Goal: Register for event/course

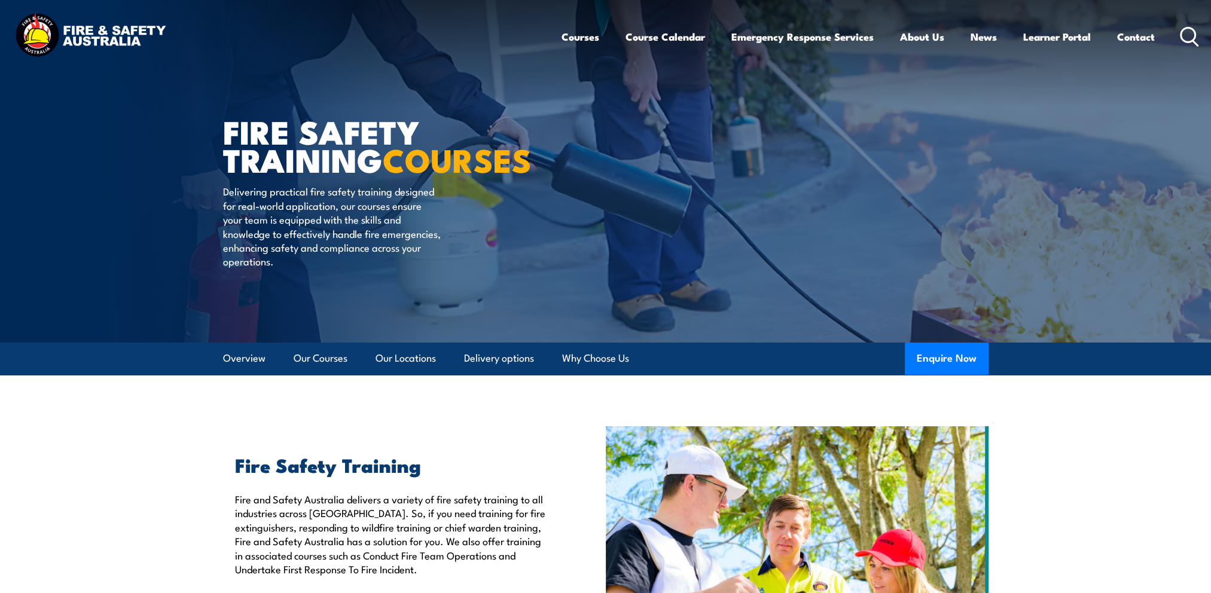
click at [153, 444] on section "Fire Safety Training Fire and Safety Australia delivers a variety of fire safet…" at bounding box center [605, 570] width 1211 height 287
click at [943, 358] on button "Enquire Now" at bounding box center [947, 359] width 84 height 32
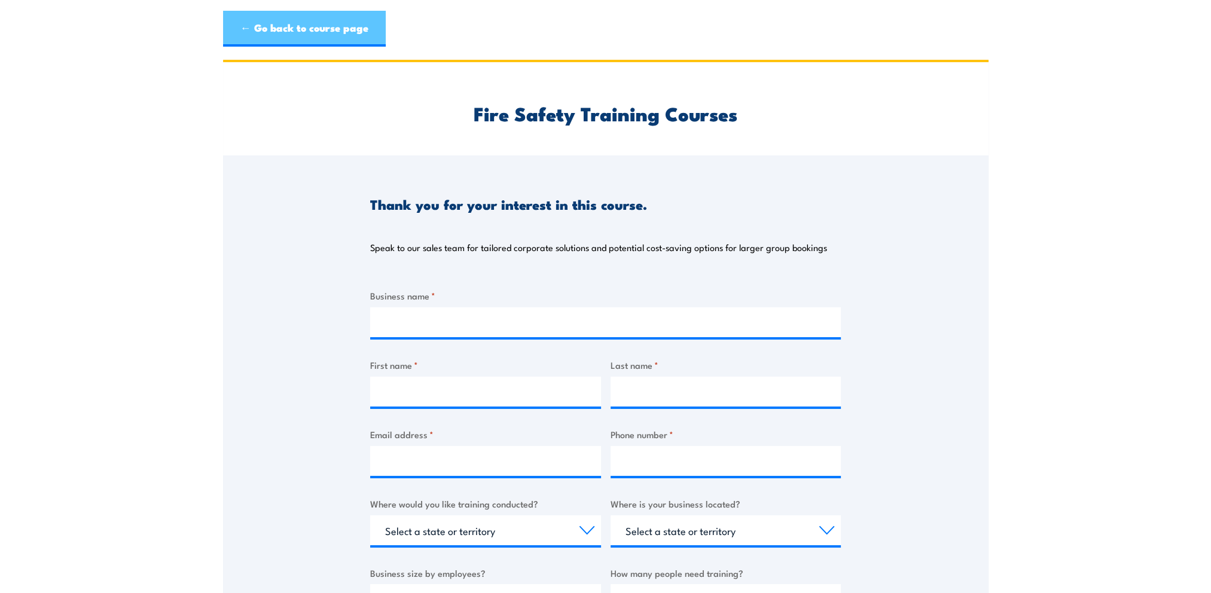
click at [328, 34] on link "← Go back to course page" at bounding box center [304, 29] width 163 height 36
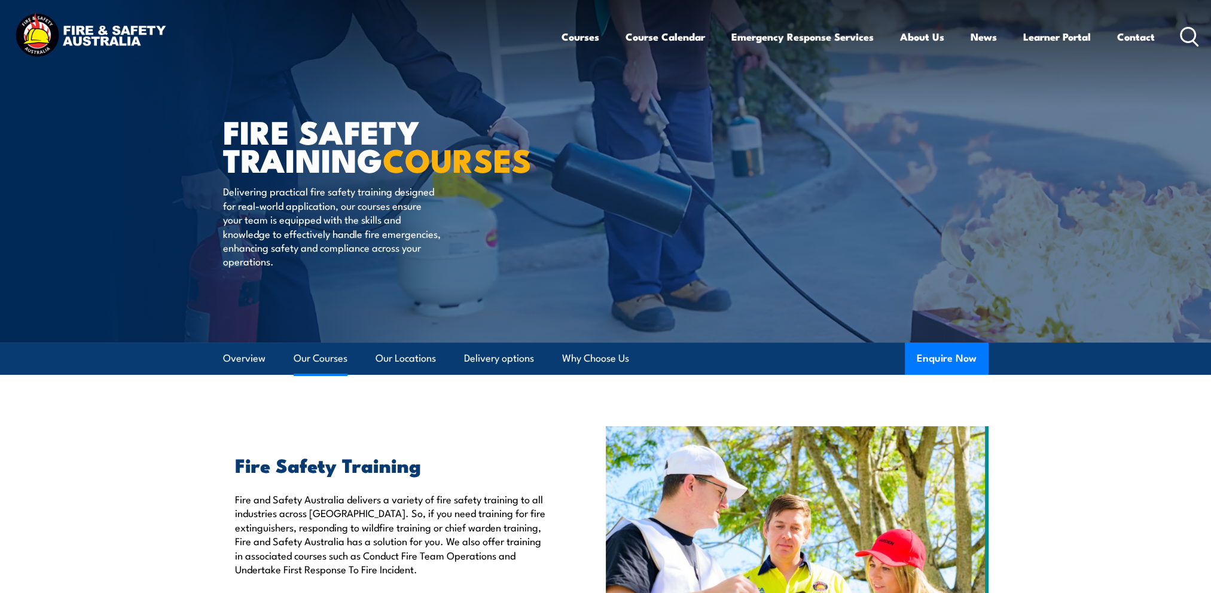
click at [347, 360] on link "Our Courses" at bounding box center [321, 359] width 54 height 32
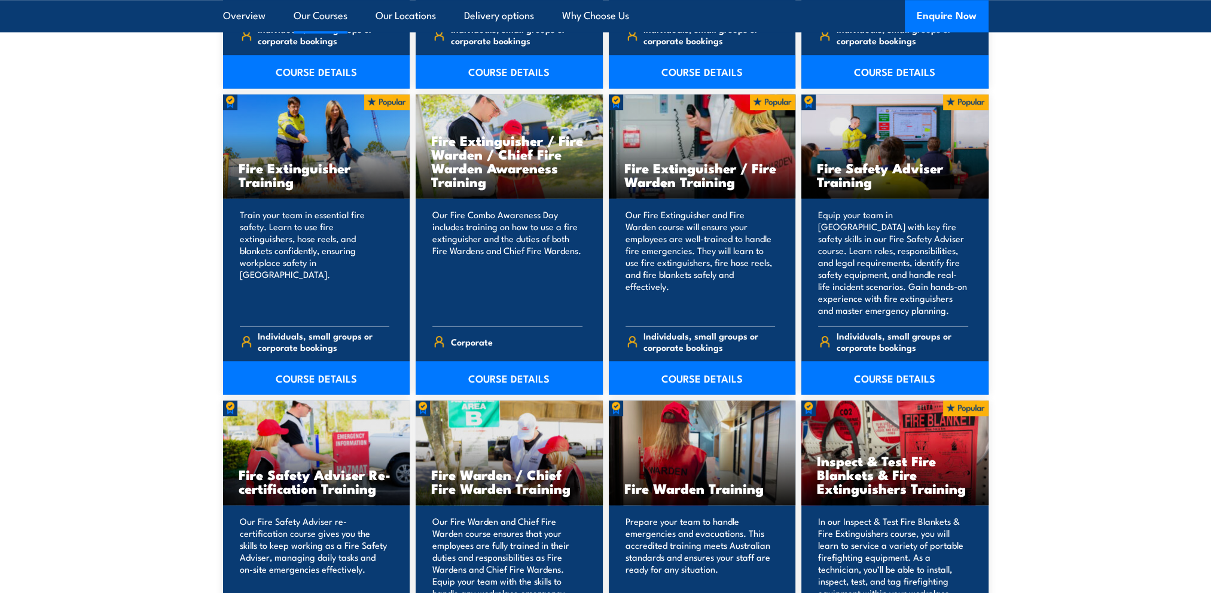
scroll to position [1146, 0]
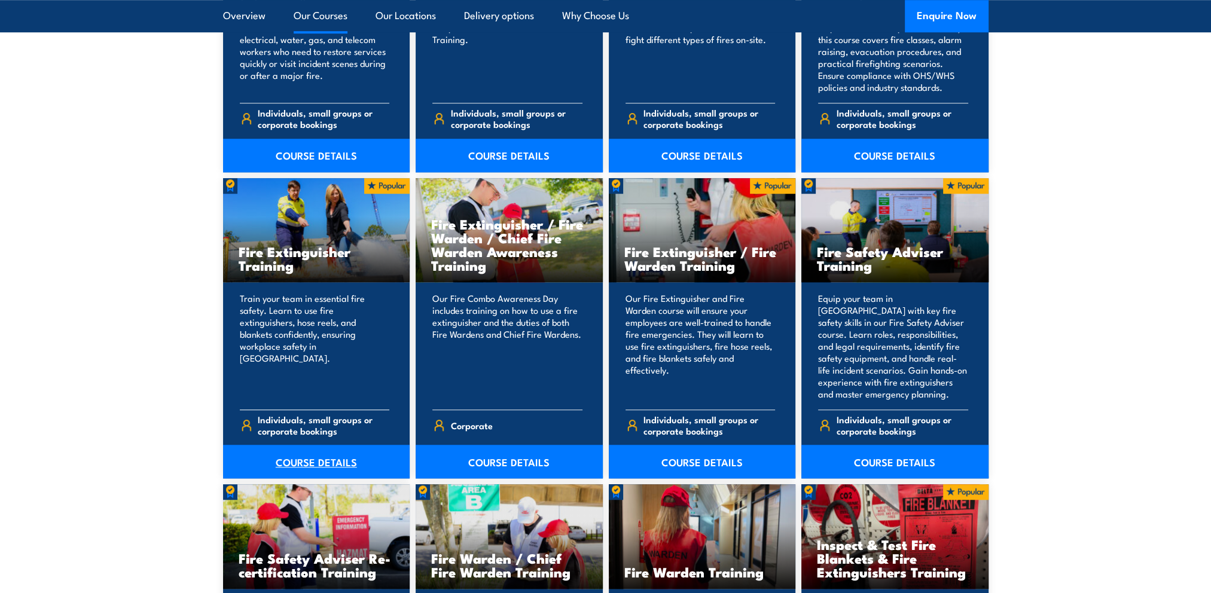
click at [319, 462] on link "COURSE DETAILS" at bounding box center [316, 462] width 187 height 34
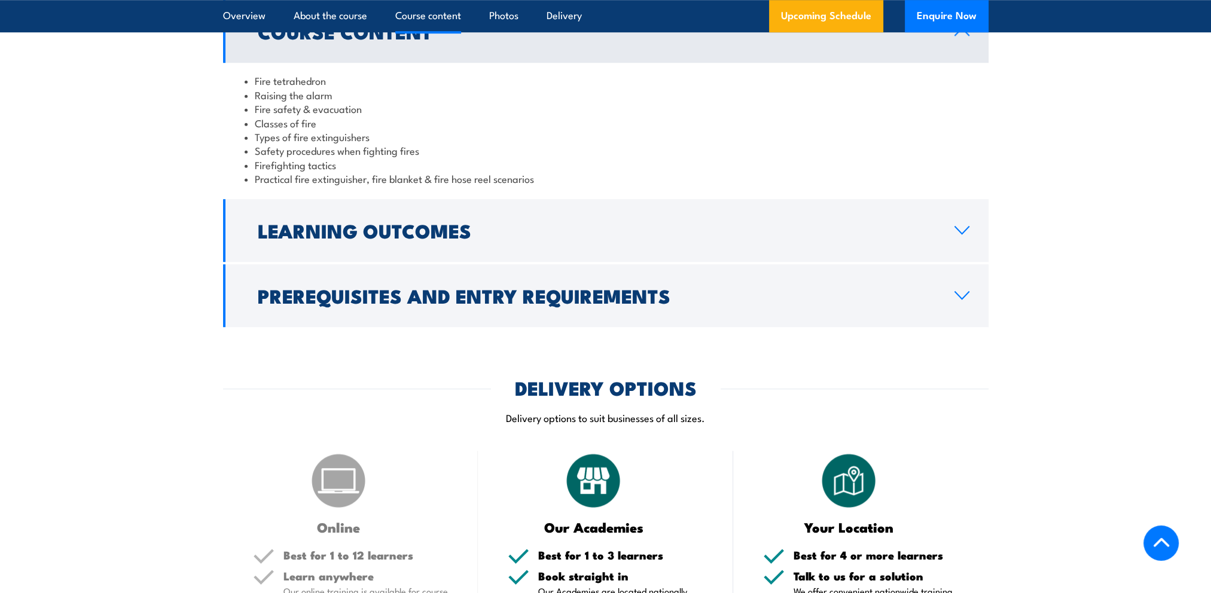
scroll to position [1196, 0]
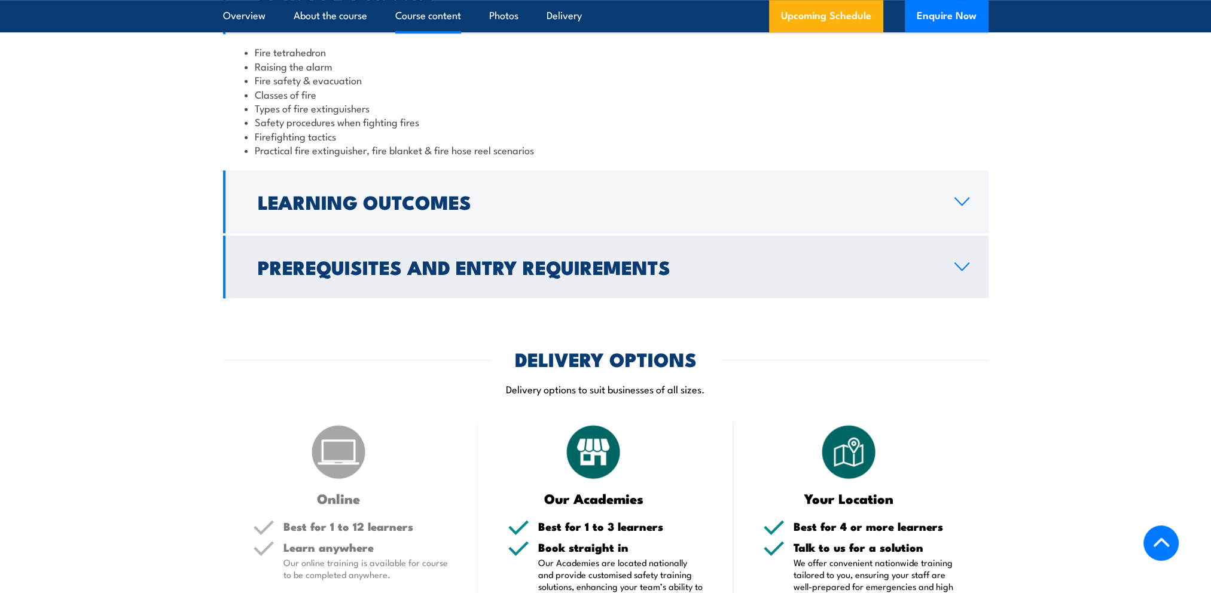
click at [959, 263] on icon at bounding box center [962, 267] width 16 height 10
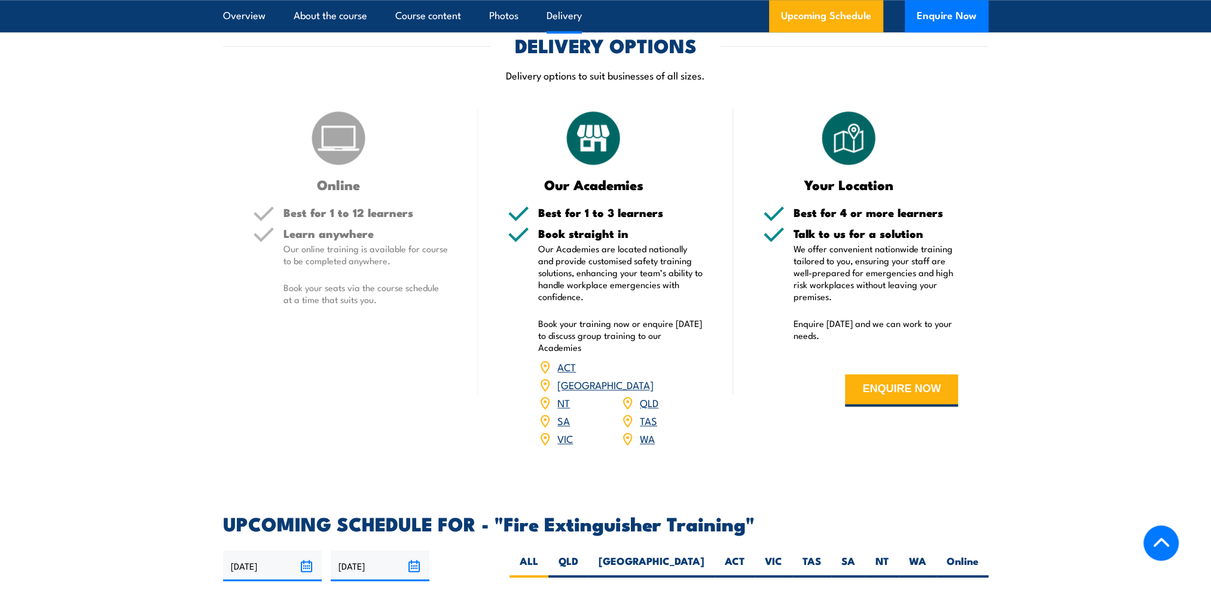
scroll to position [1496, 0]
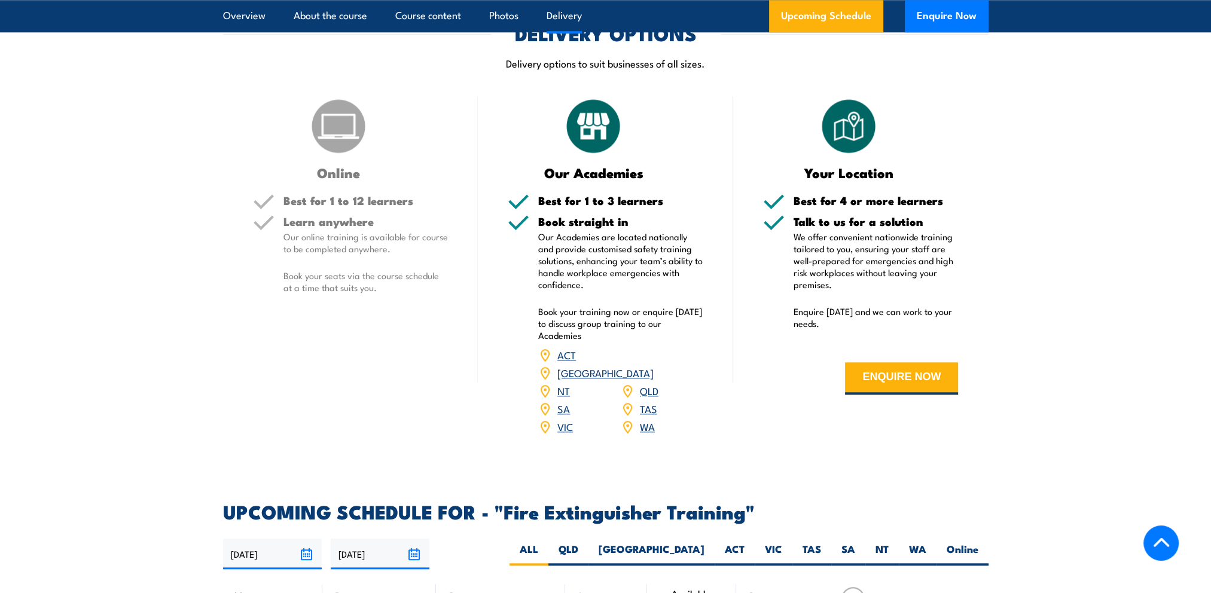
click at [562, 401] on link "SA" at bounding box center [564, 408] width 13 height 14
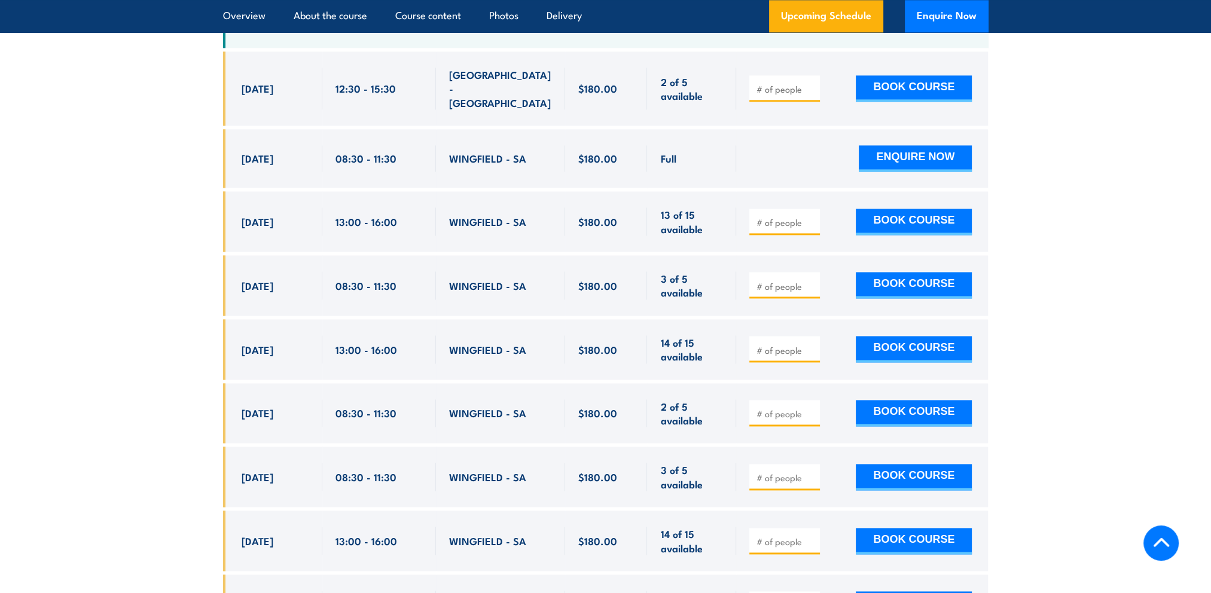
scroll to position [2155, 0]
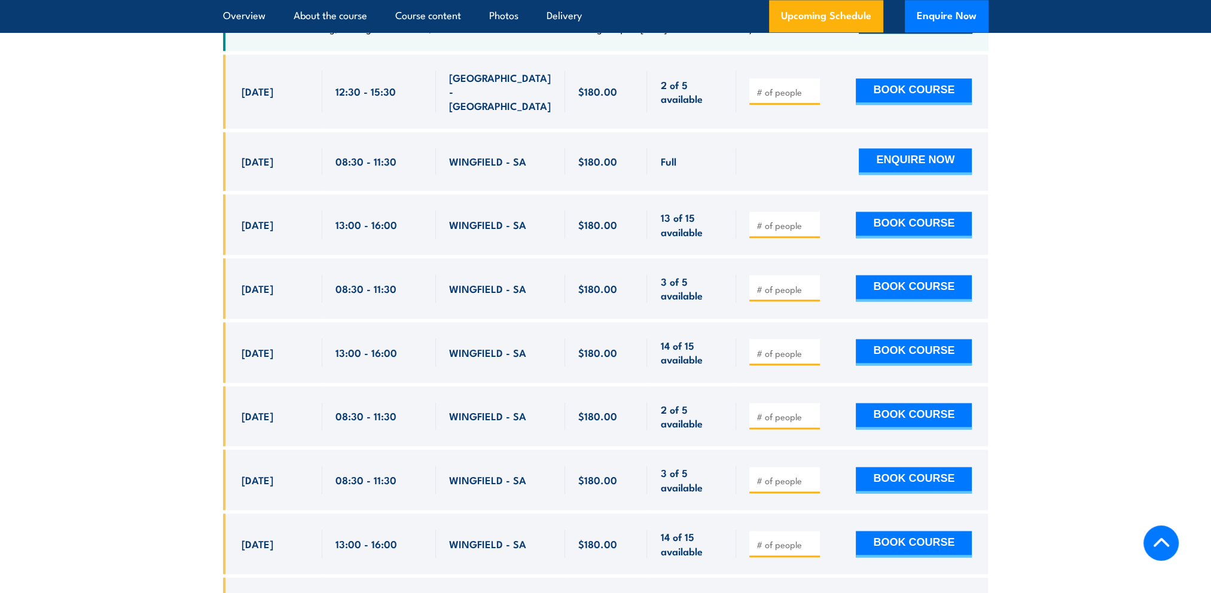
click at [1085, 349] on section "UPCOMING SCHEDULE FOR - "Fire Extinguisher Training" [DATE] [DATE]" at bounding box center [605, 327] width 1211 height 914
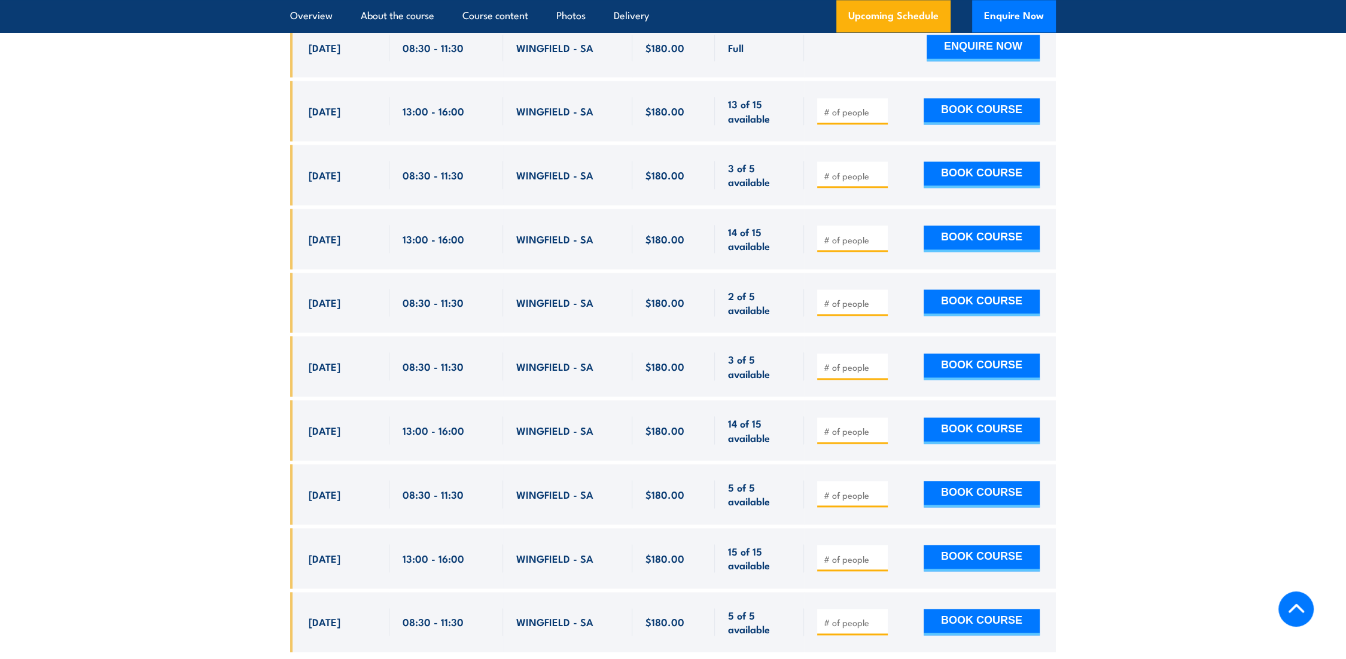
scroll to position [2263, 0]
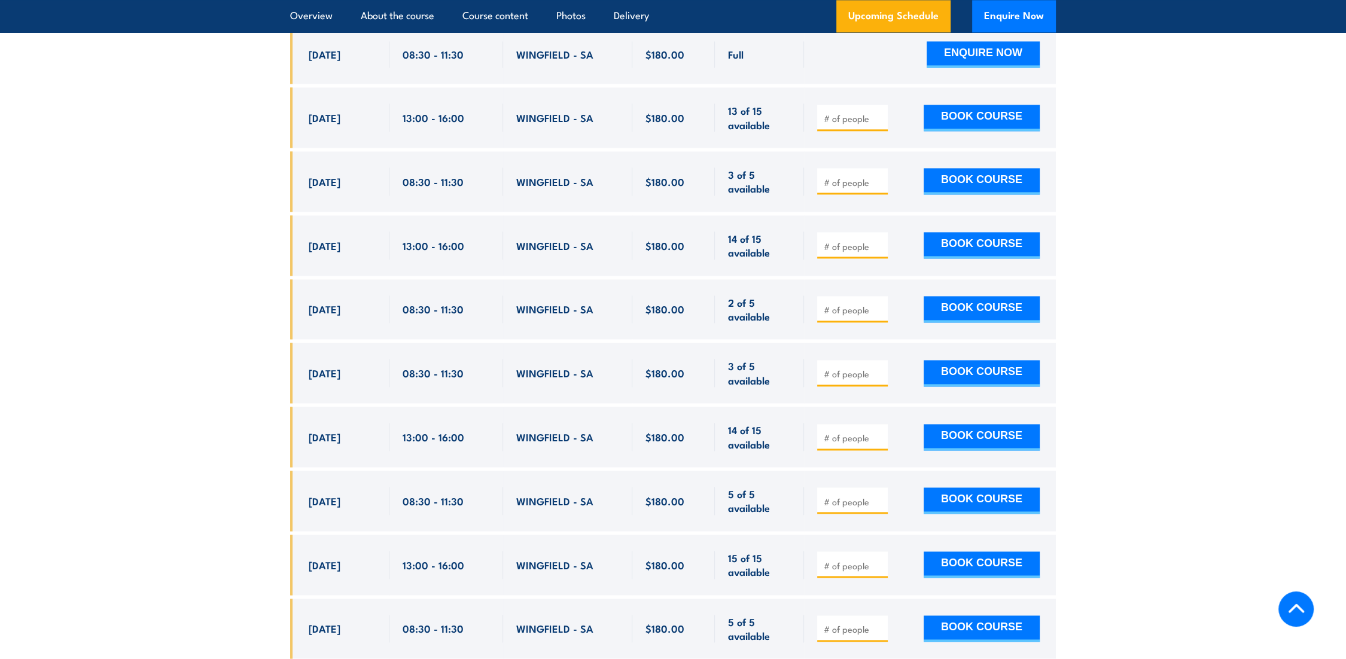
click at [589, 359] on div "WINGFIELD - SA" at bounding box center [567, 373] width 103 height 28
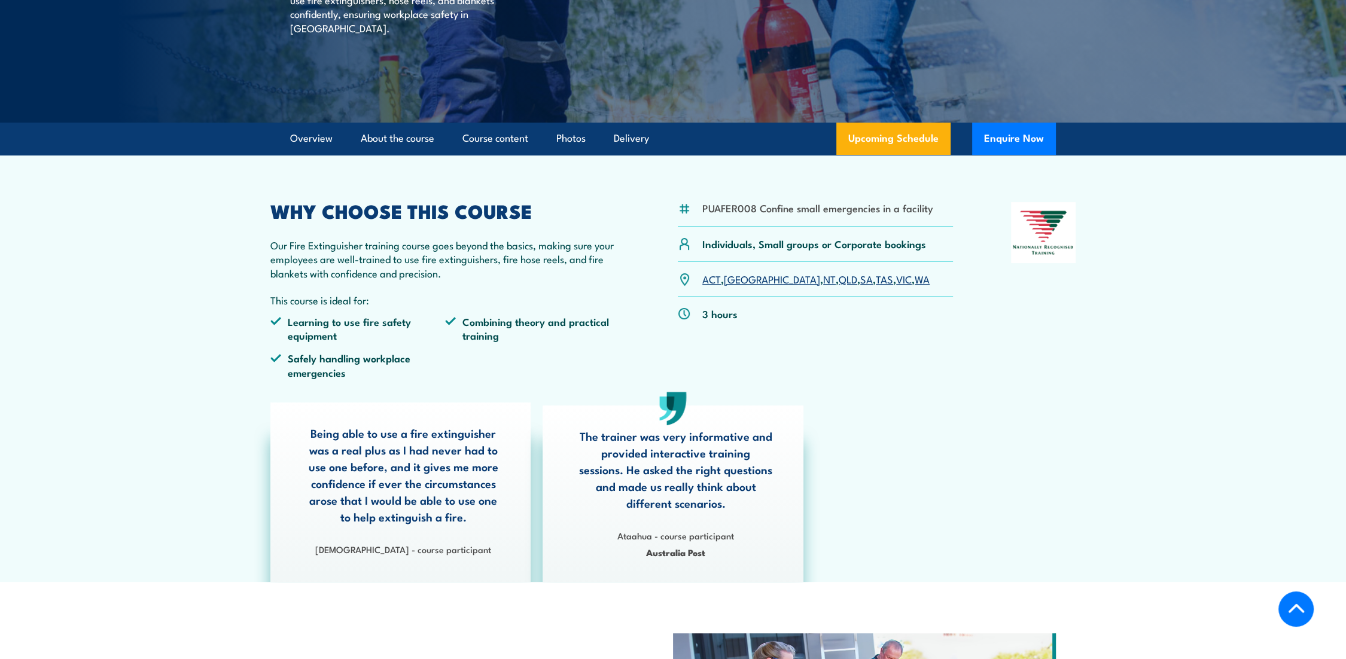
scroll to position [0, 0]
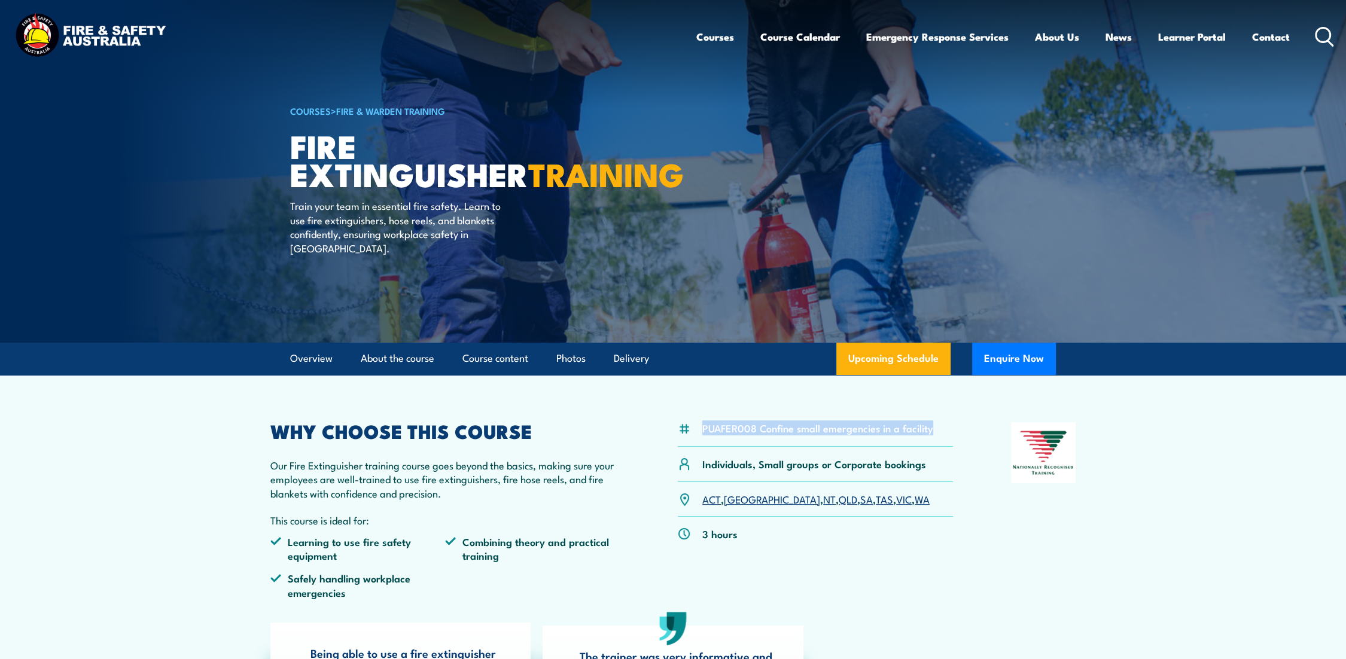
drag, startPoint x: 704, startPoint y: 428, endPoint x: 939, endPoint y: 428, distance: 235.1
click at [939, 428] on div "PUAFER008 Confine small emergencies in a facility" at bounding box center [815, 434] width 275 height 25
drag, startPoint x: 939, startPoint y: 428, endPoint x: 789, endPoint y: 450, distance: 151.2
click at [799, 431] on li "PUAFER008 Confine small emergencies in a facility" at bounding box center [817, 428] width 231 height 14
click at [1195, 443] on section "PUAFER008 Confine small emergencies in a facility Individuals, Small groups or …" at bounding box center [673, 588] width 1346 height 427
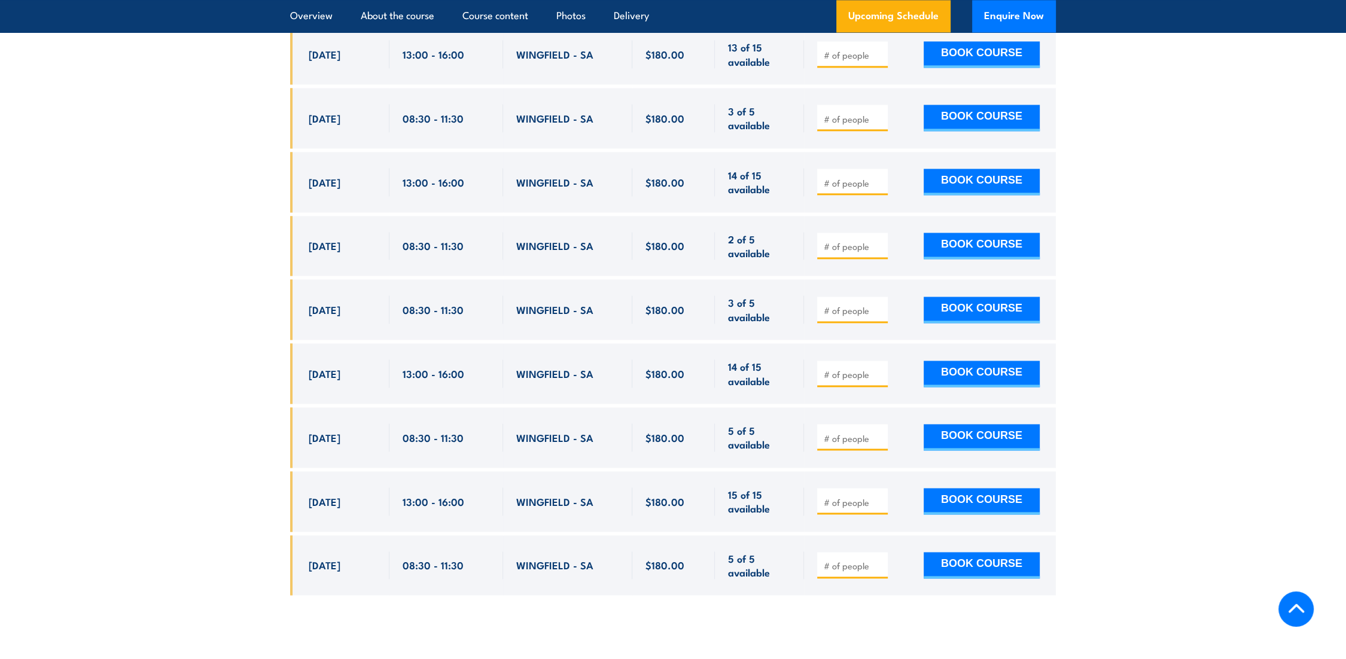
scroll to position [2326, 0]
click at [245, 176] on section "UPCOMING SCHEDULE FOR - "Fire Extinguisher Training" [DATE] [DATE]" at bounding box center [673, 157] width 1346 height 914
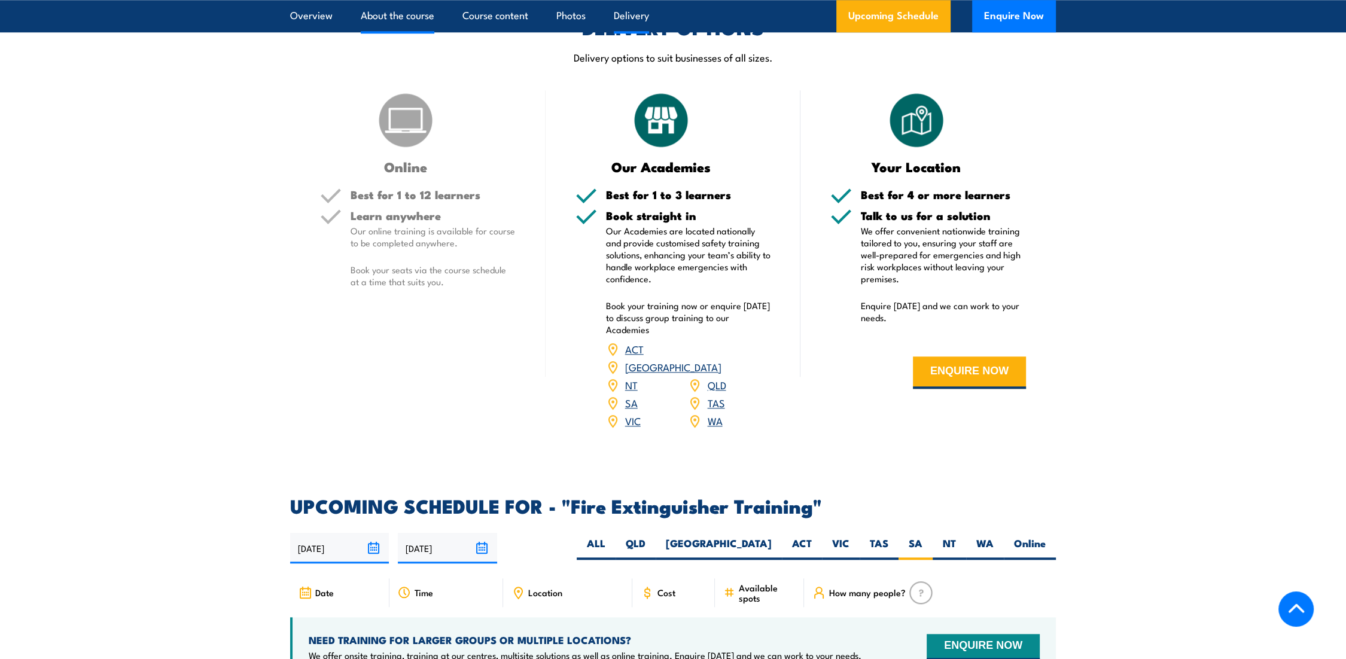
scroll to position [1263, 0]
